Goal: Task Accomplishment & Management: Manage account settings

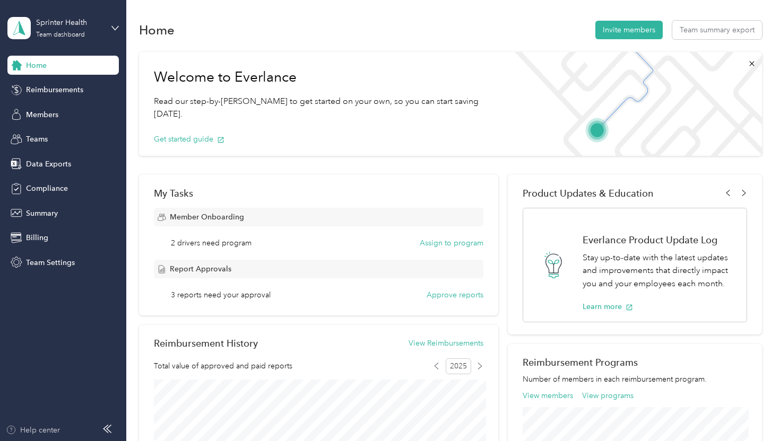
click at [41, 423] on div "Help center" at bounding box center [33, 430] width 54 height 11
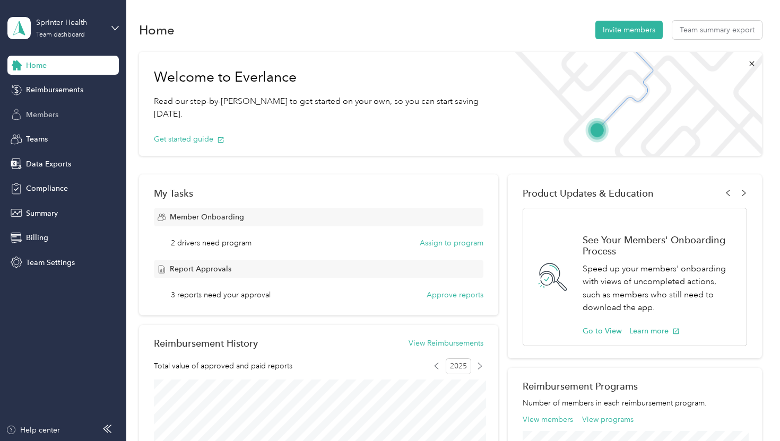
click at [41, 121] on div "Members" at bounding box center [62, 114] width 111 height 19
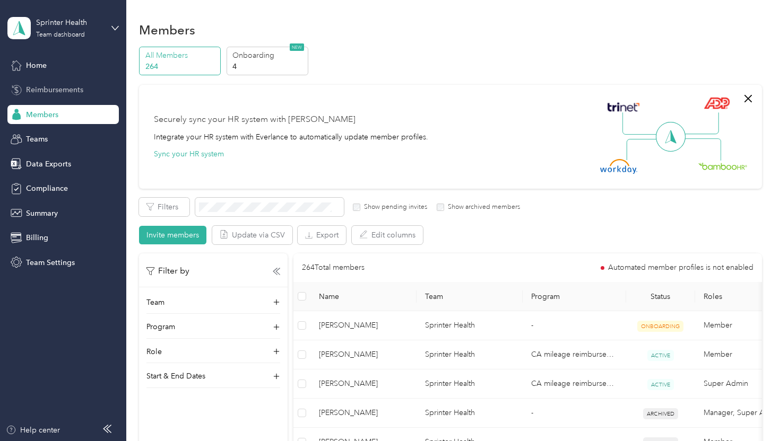
click at [40, 95] on span "Reimbursements" at bounding box center [54, 89] width 57 height 11
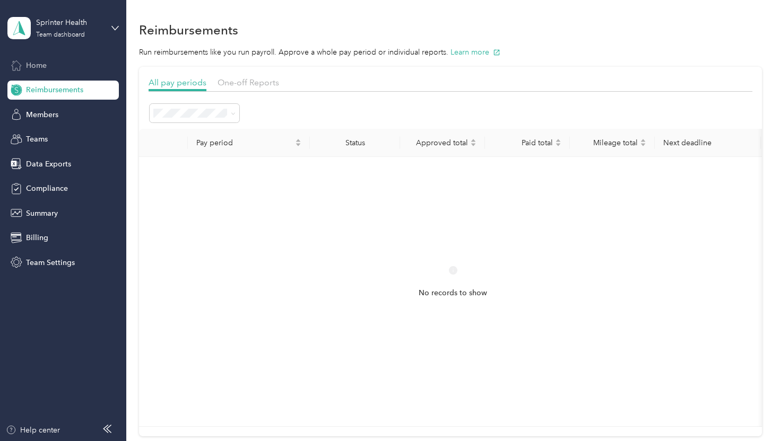
click at [39, 72] on div "Home" at bounding box center [62, 65] width 111 height 19
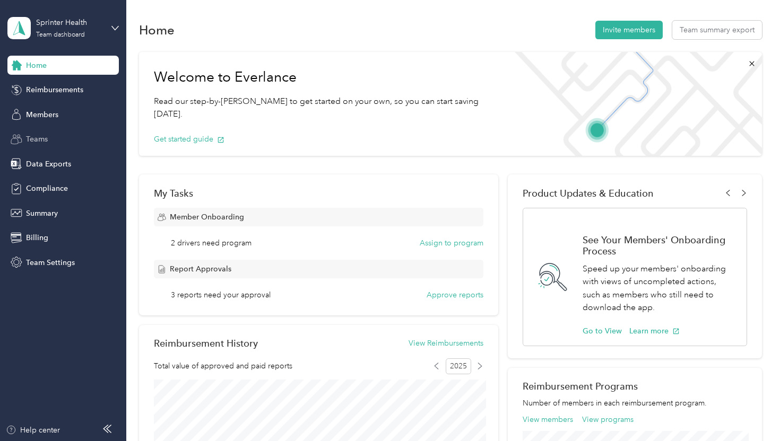
click at [50, 136] on div "Teams" at bounding box center [62, 139] width 111 height 19
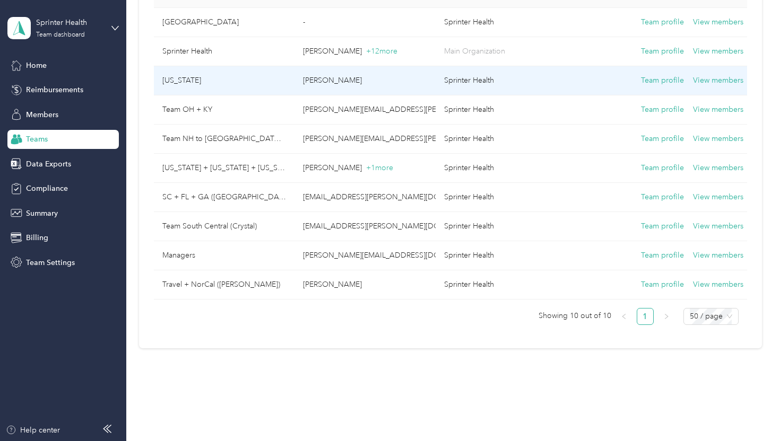
scroll to position [177, 0]
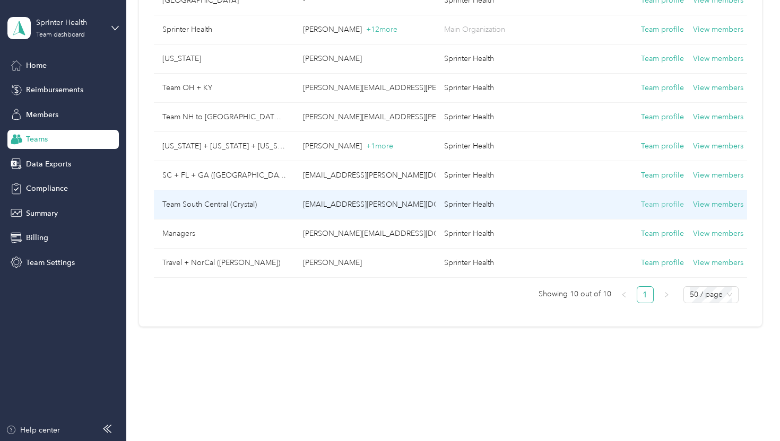
click at [656, 204] on button "Team profile" at bounding box center [662, 205] width 43 height 12
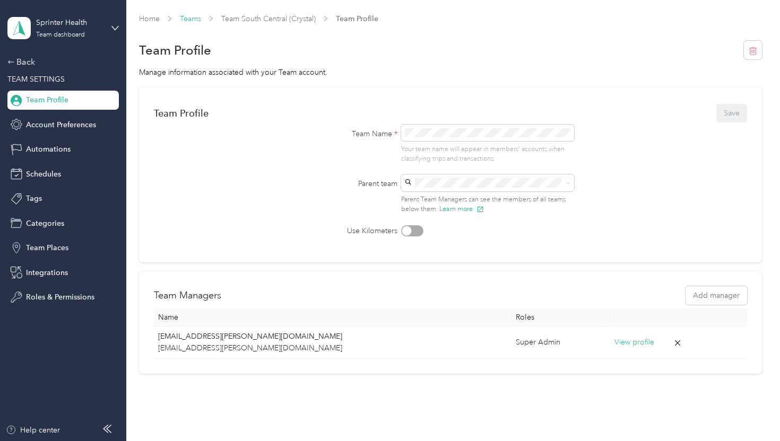
click at [198, 20] on link "Teams" at bounding box center [190, 18] width 21 height 9
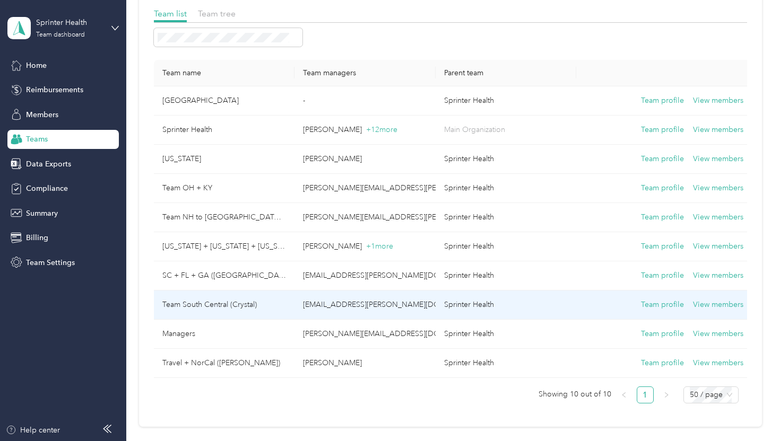
scroll to position [79, 0]
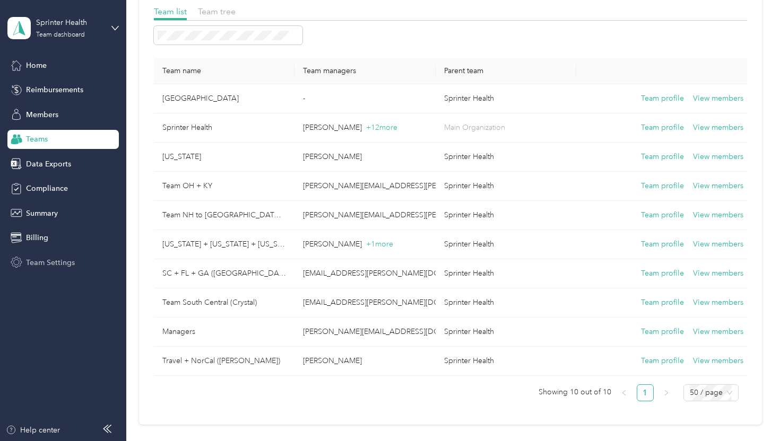
click at [66, 261] on span "Team Settings" at bounding box center [50, 262] width 49 height 11
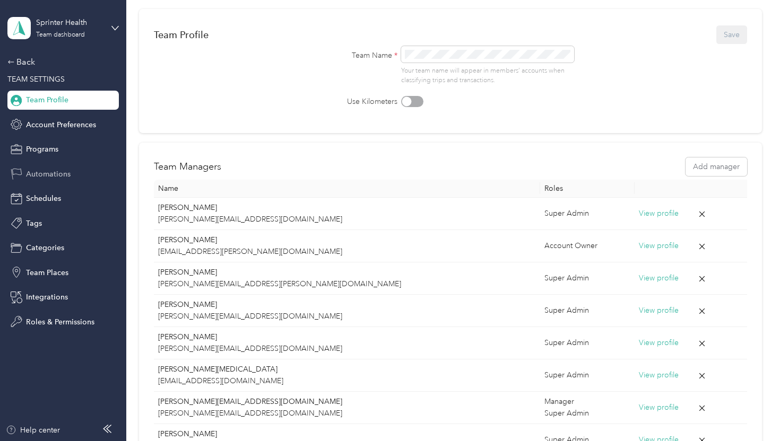
click at [49, 178] on span "Automations" at bounding box center [48, 174] width 45 height 11
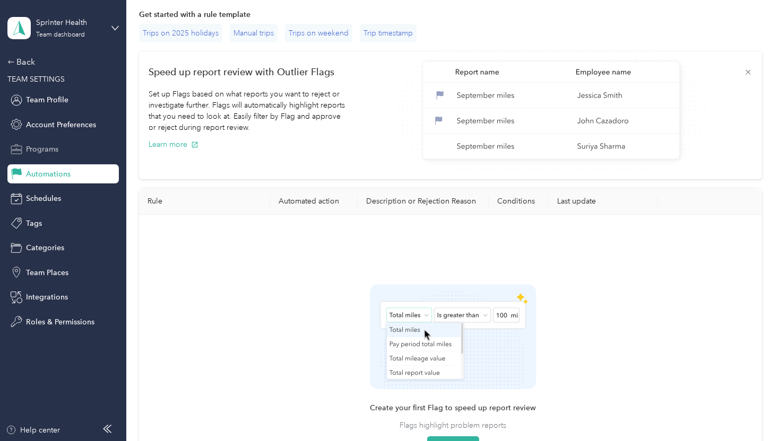
click at [48, 154] on span "Programs" at bounding box center [42, 149] width 32 height 11
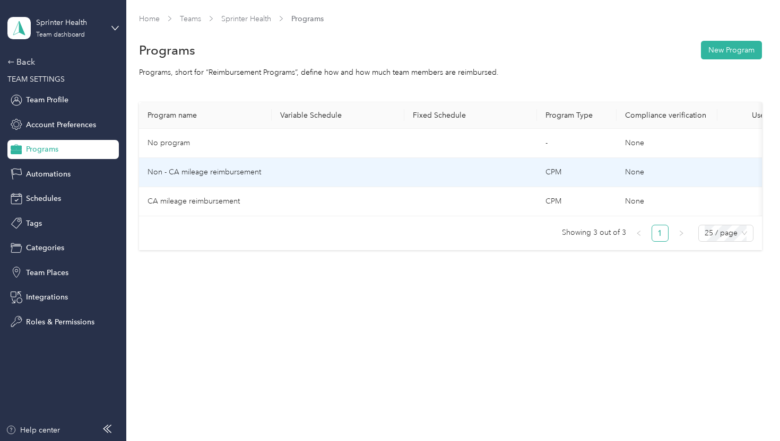
click at [259, 176] on td "Non - CA mileage reimbursement" at bounding box center [205, 172] width 133 height 29
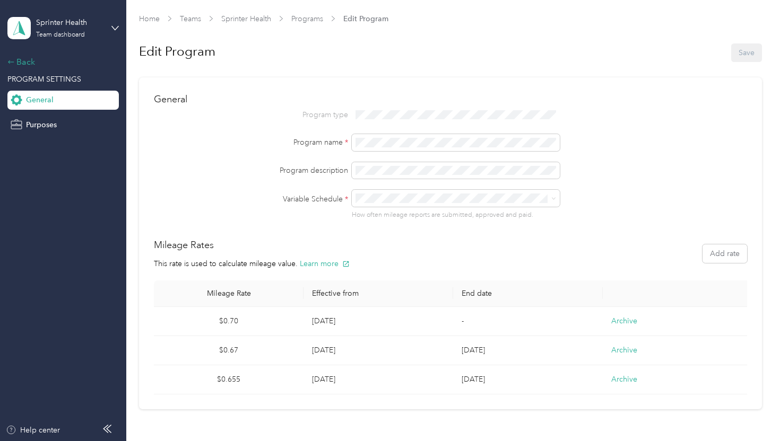
click at [29, 62] on div "Back" at bounding box center [60, 62] width 106 height 13
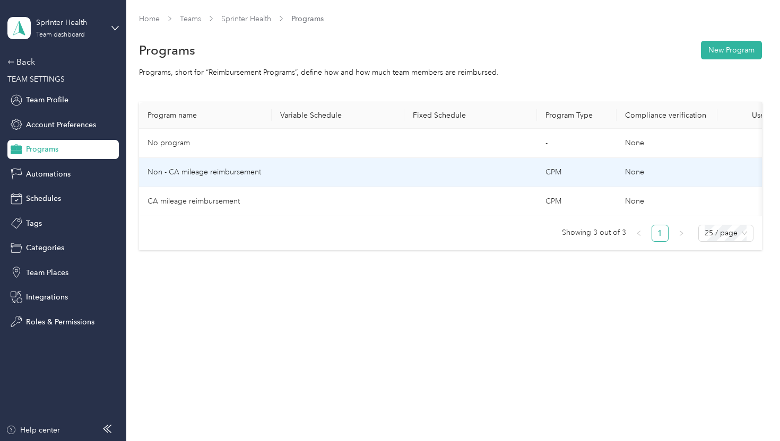
click at [246, 166] on td "Non - CA mileage reimbursement" at bounding box center [205, 172] width 133 height 29
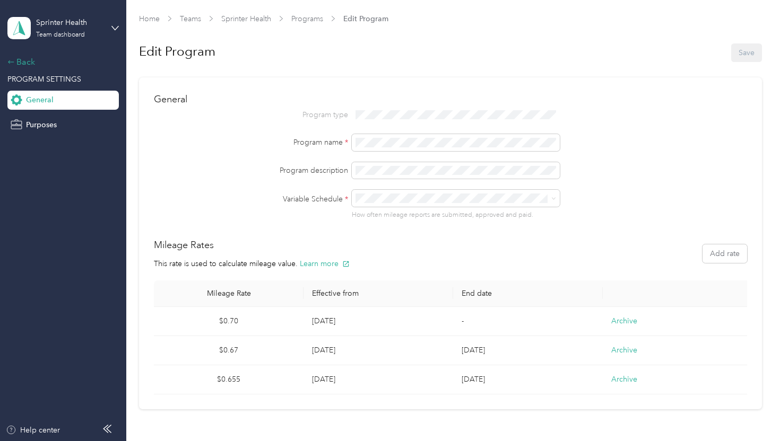
click at [56, 64] on div "Back" at bounding box center [60, 62] width 106 height 13
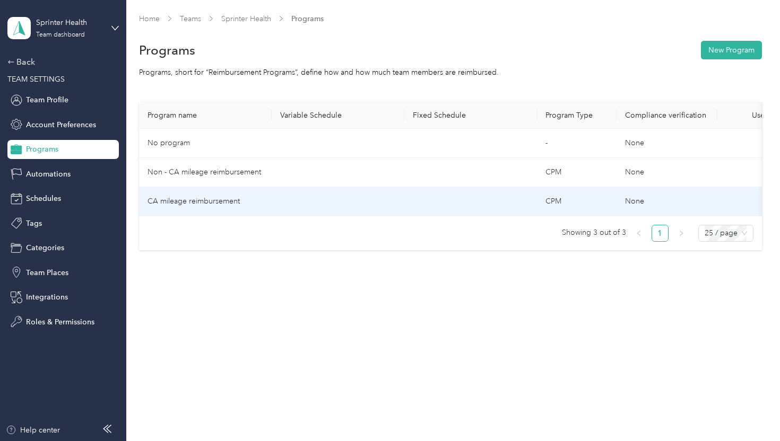
click at [219, 196] on td "CA mileage reimbursement" at bounding box center [205, 201] width 133 height 29
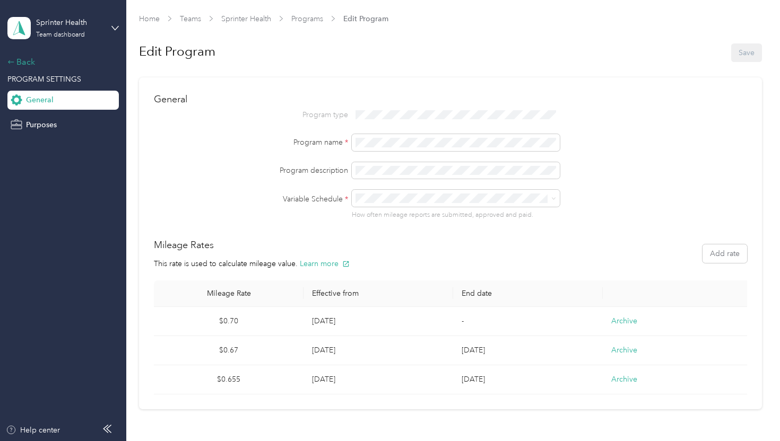
click at [34, 57] on div "Back" at bounding box center [60, 62] width 106 height 13
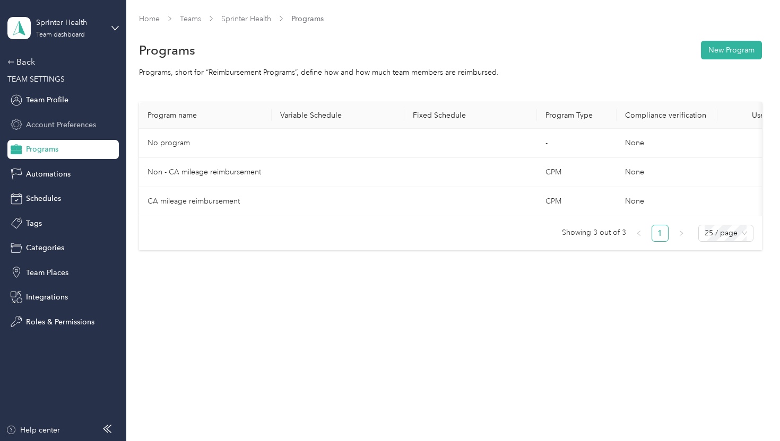
click at [64, 129] on span "Account Preferences" at bounding box center [61, 124] width 70 height 11
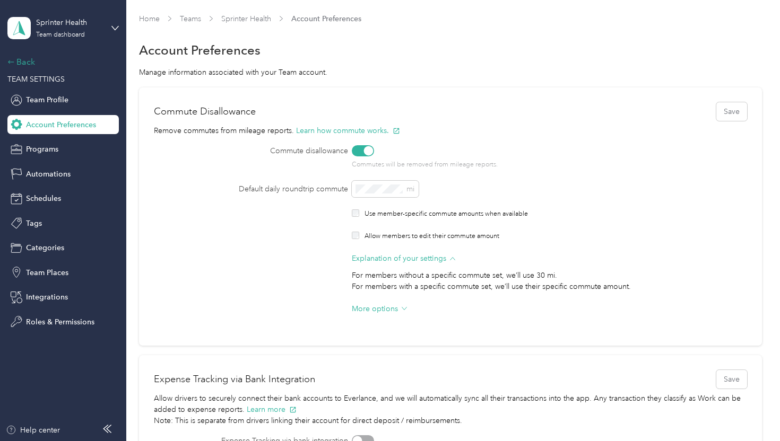
click at [31, 65] on div "Back" at bounding box center [60, 62] width 106 height 13
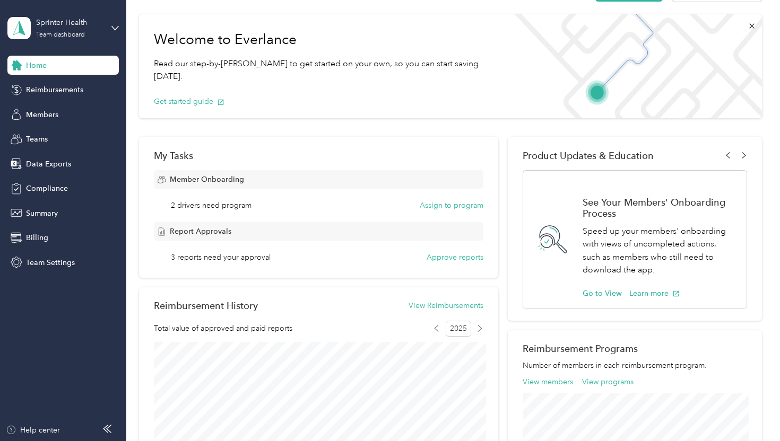
scroll to position [36, 0]
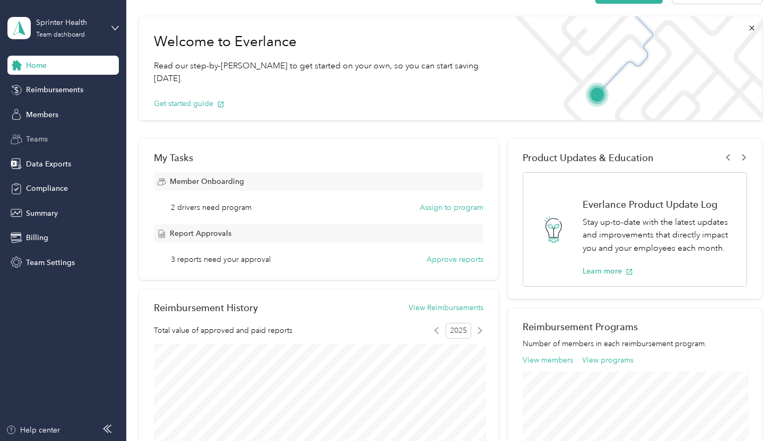
click at [44, 139] on span "Teams" at bounding box center [37, 139] width 22 height 11
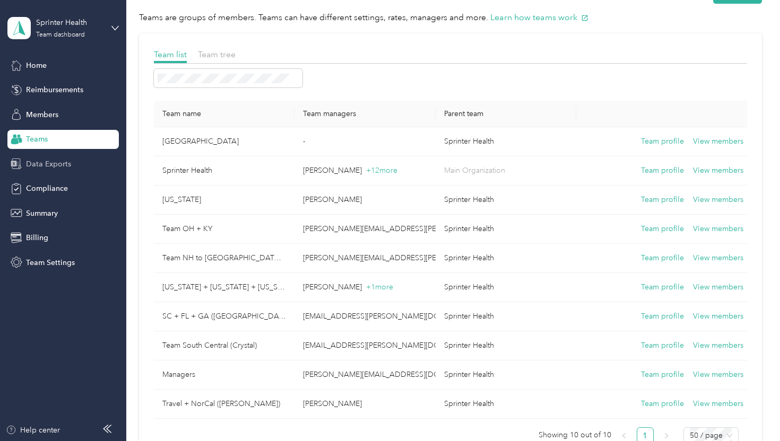
click at [32, 165] on span "Data Exports" at bounding box center [48, 164] width 45 height 11
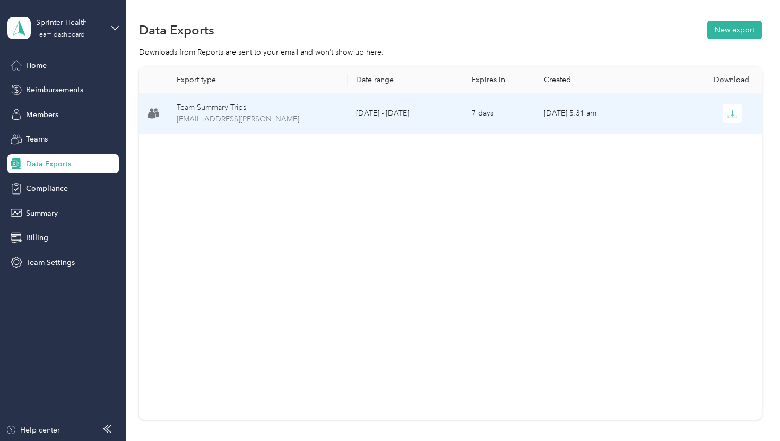
click at [228, 116] on span "[EMAIL_ADDRESS][PERSON_NAME]" at bounding box center [258, 120] width 162 height 12
click at [731, 116] on icon "button" at bounding box center [732, 114] width 10 height 10
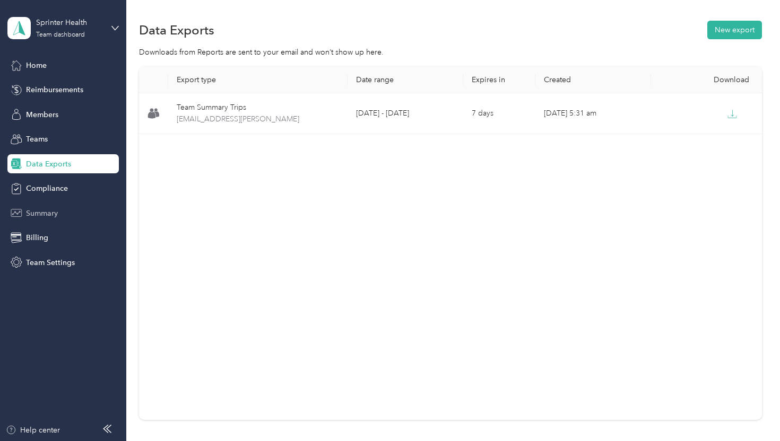
click at [60, 207] on div "Summary" at bounding box center [62, 213] width 111 height 19
